Goal: Transaction & Acquisition: Purchase product/service

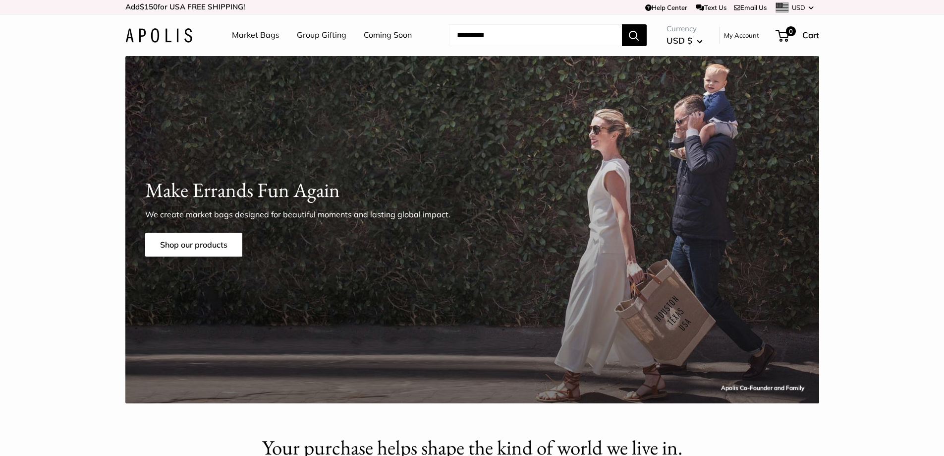
click at [258, 29] on link "Market Bags" at bounding box center [256, 35] width 48 height 15
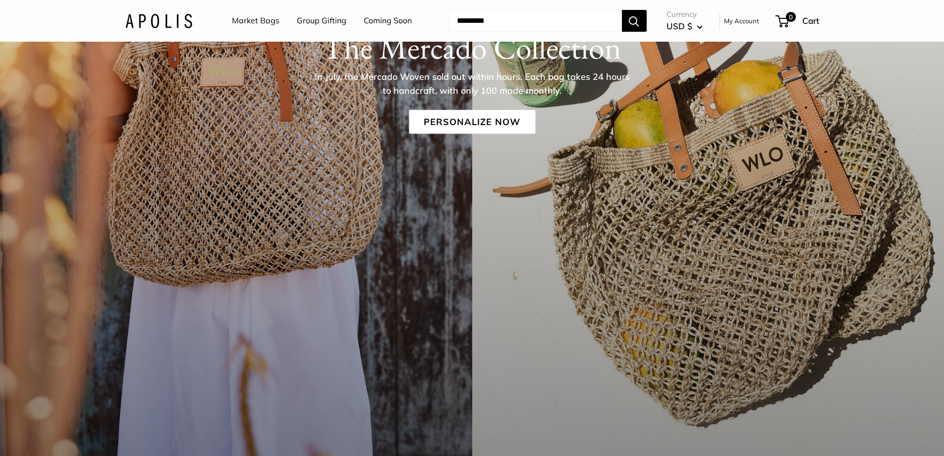
scroll to position [248, 0]
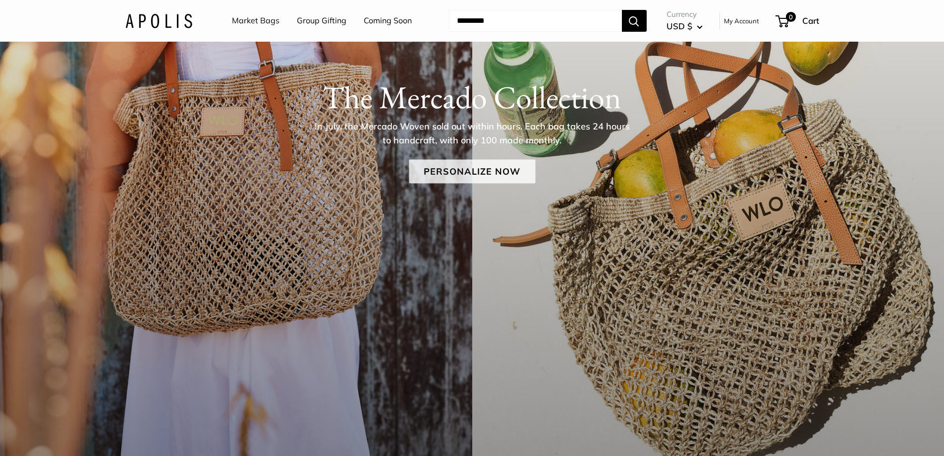
click at [481, 176] on link "Personalize Now" at bounding box center [472, 171] width 126 height 24
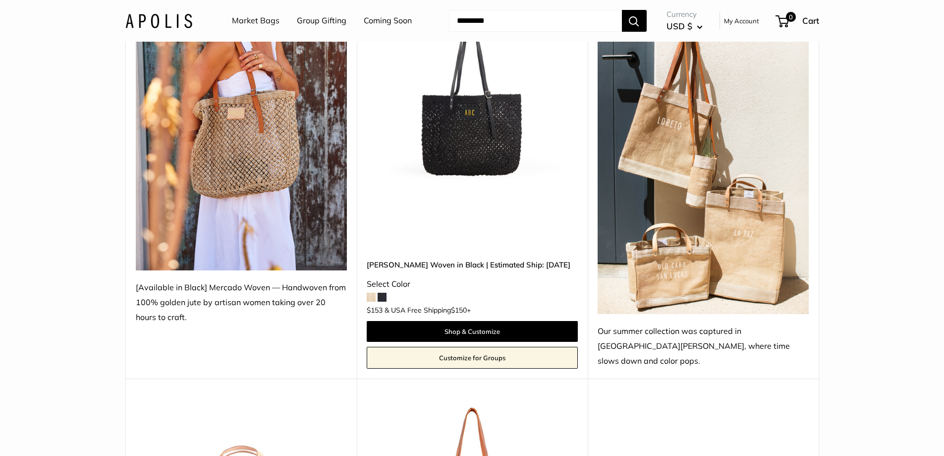
scroll to position [248, 0]
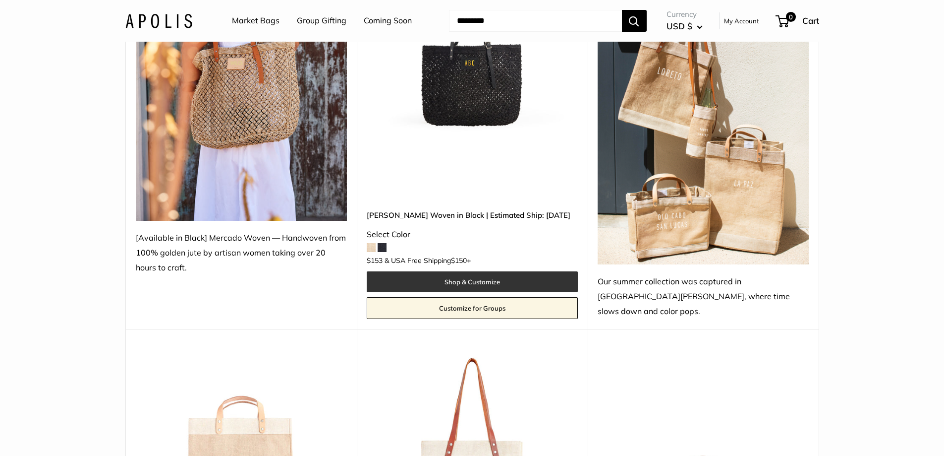
click at [493, 271] on link "Shop & Customize" at bounding box center [472, 281] width 211 height 21
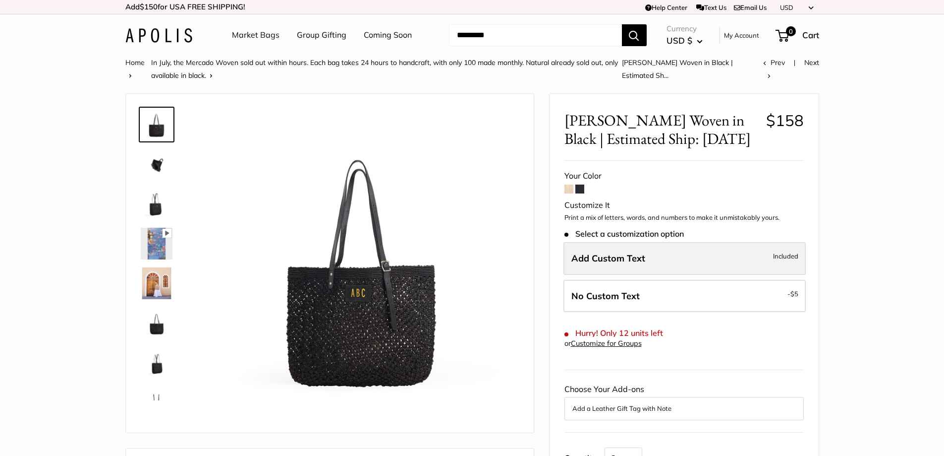
click at [636, 265] on label "Add Custom Text Included" at bounding box center [685, 258] width 242 height 33
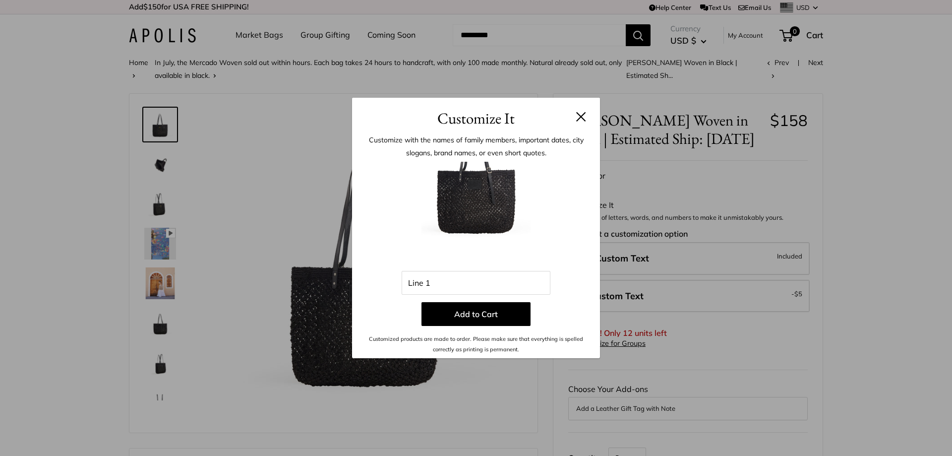
click at [576, 114] on h3 "Customize It" at bounding box center [476, 118] width 218 height 23
click at [582, 113] on button at bounding box center [581, 117] width 10 height 10
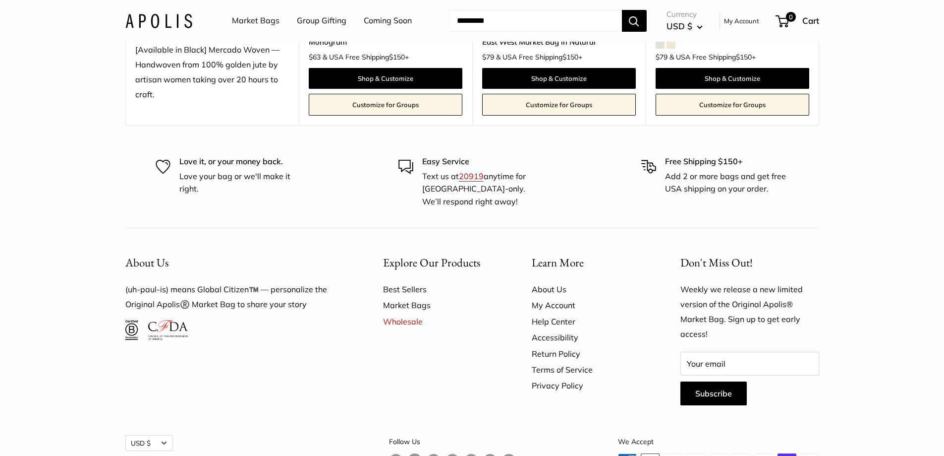
scroll to position [1969, 0]
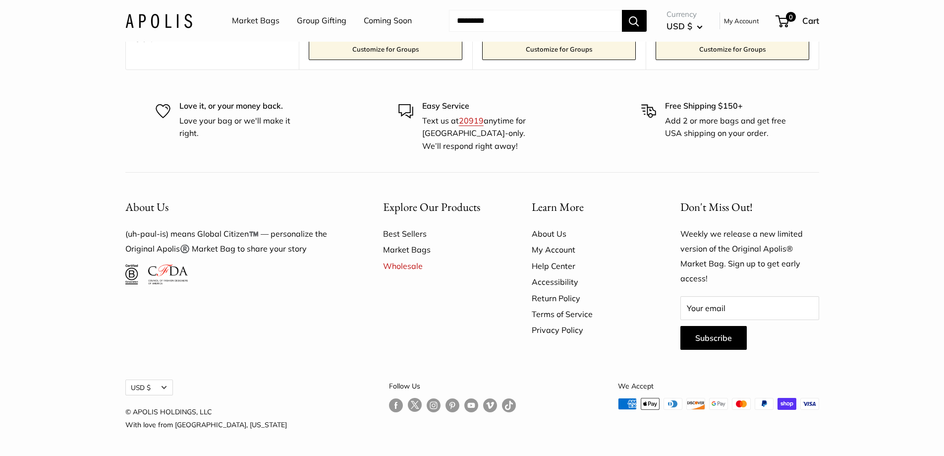
click at [556, 234] on link "About Us" at bounding box center [589, 234] width 114 height 16
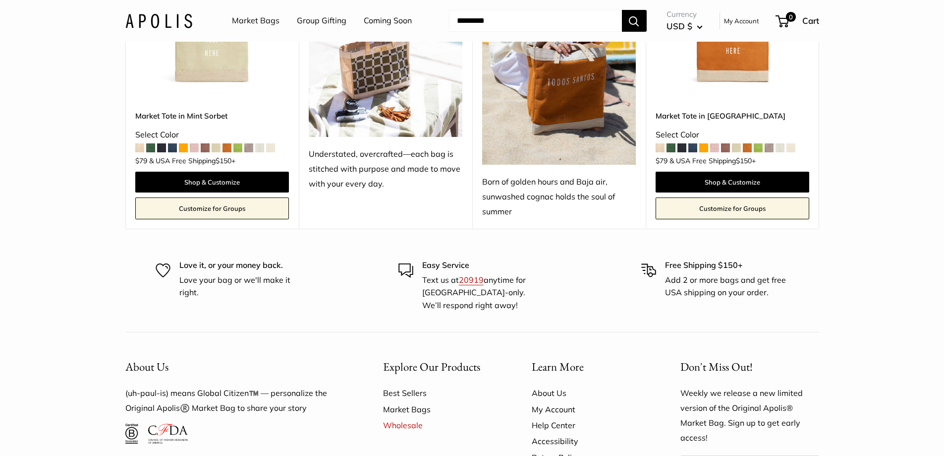
scroll to position [2787, 0]
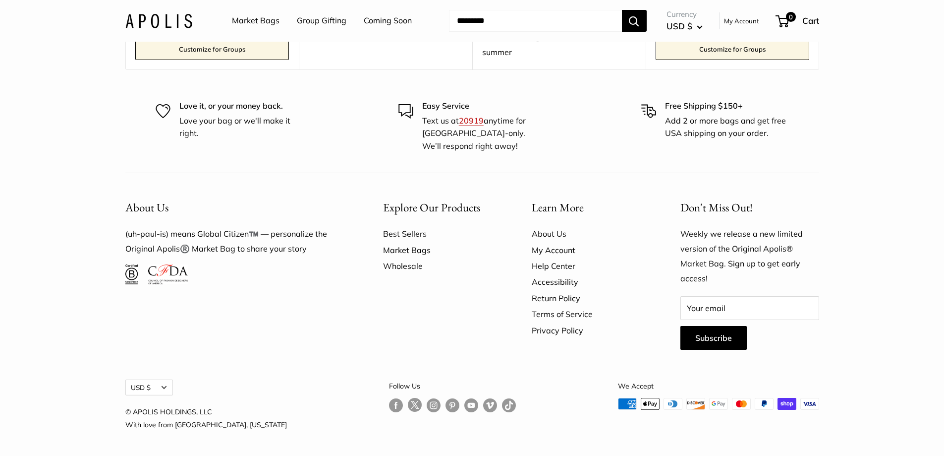
click at [418, 268] on link "Wholesale" at bounding box center [440, 266] width 114 height 16
